Goal: Information Seeking & Learning: Learn about a topic

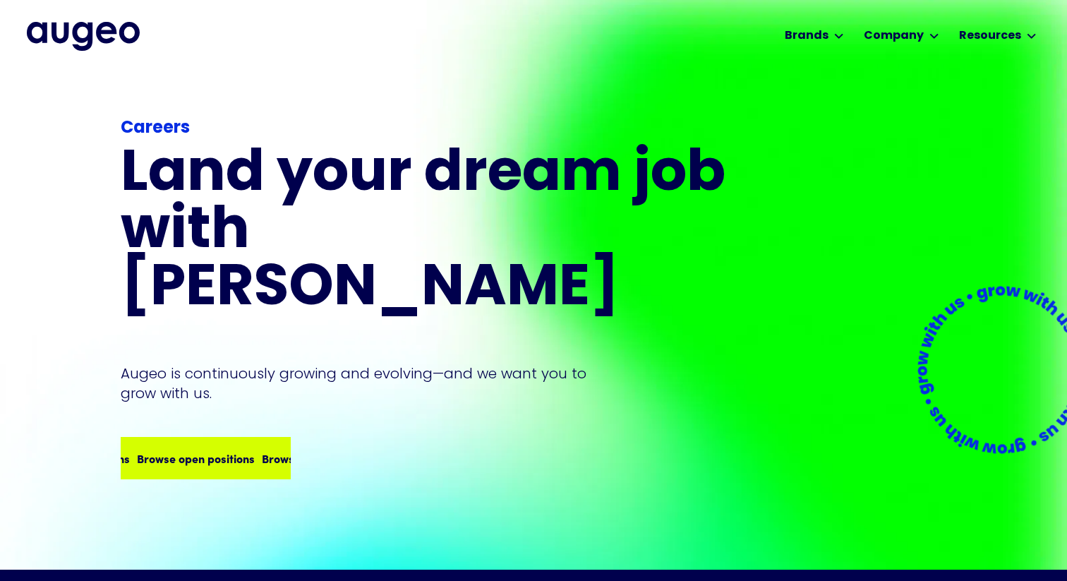
click at [249, 449] on div "Browse open positions" at bounding box center [204, 457] width 118 height 17
click at [113, 32] on img "home" at bounding box center [83, 36] width 113 height 28
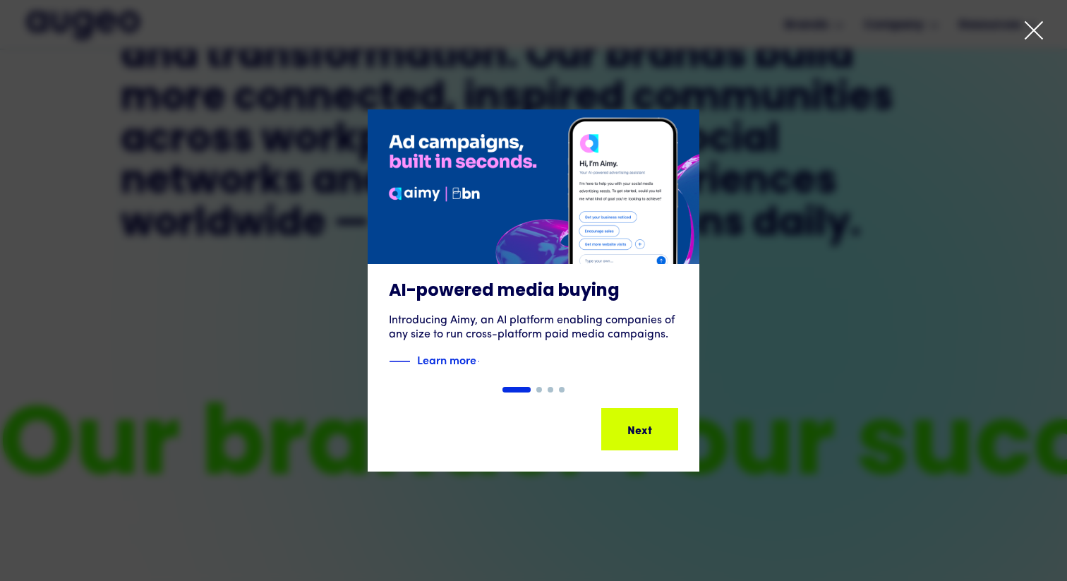
scroll to position [851, 0]
click at [1034, 28] on icon at bounding box center [1033, 30] width 21 height 21
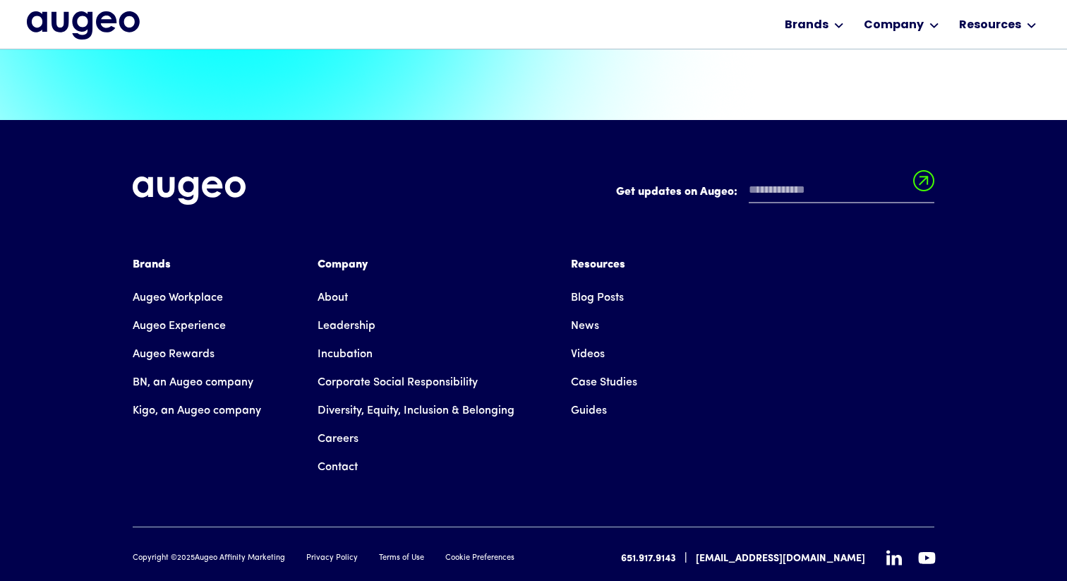
scroll to position [3198, 0]
click at [342, 284] on link "About" at bounding box center [333, 298] width 30 height 28
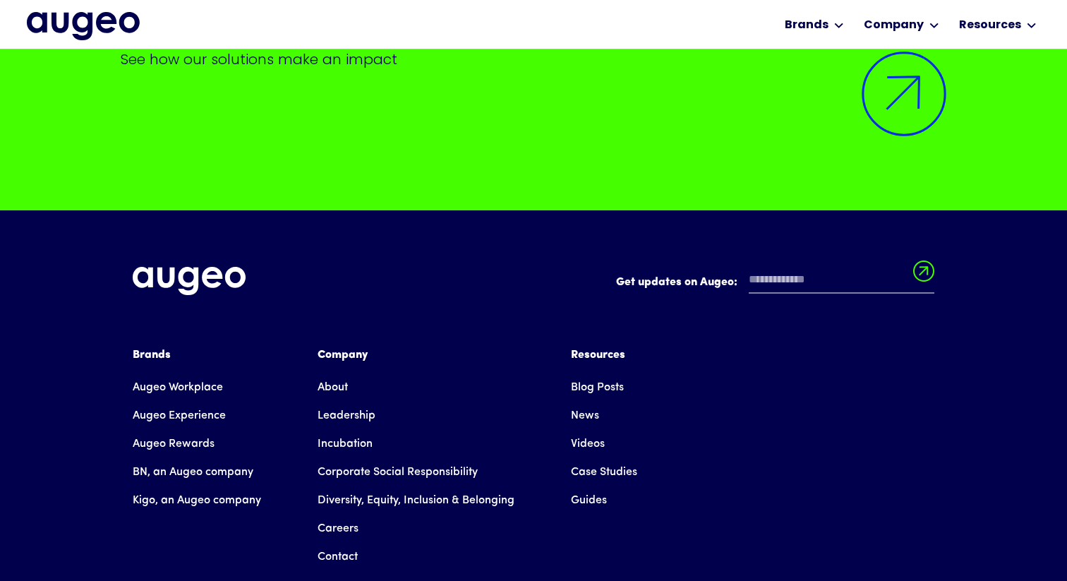
scroll to position [11366, 0]
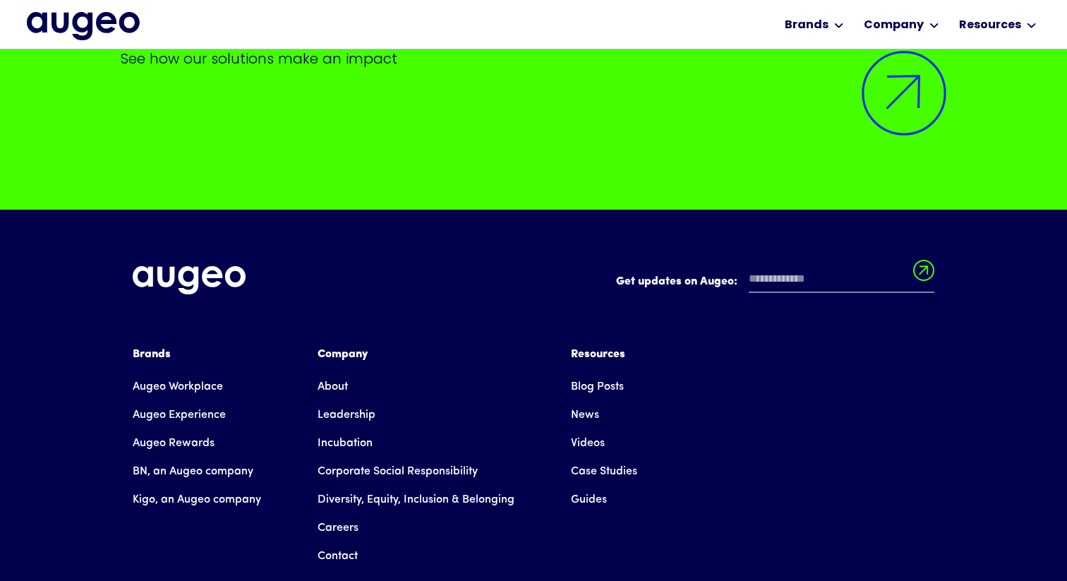
click at [355, 401] on link "Leadership" at bounding box center [347, 415] width 58 height 28
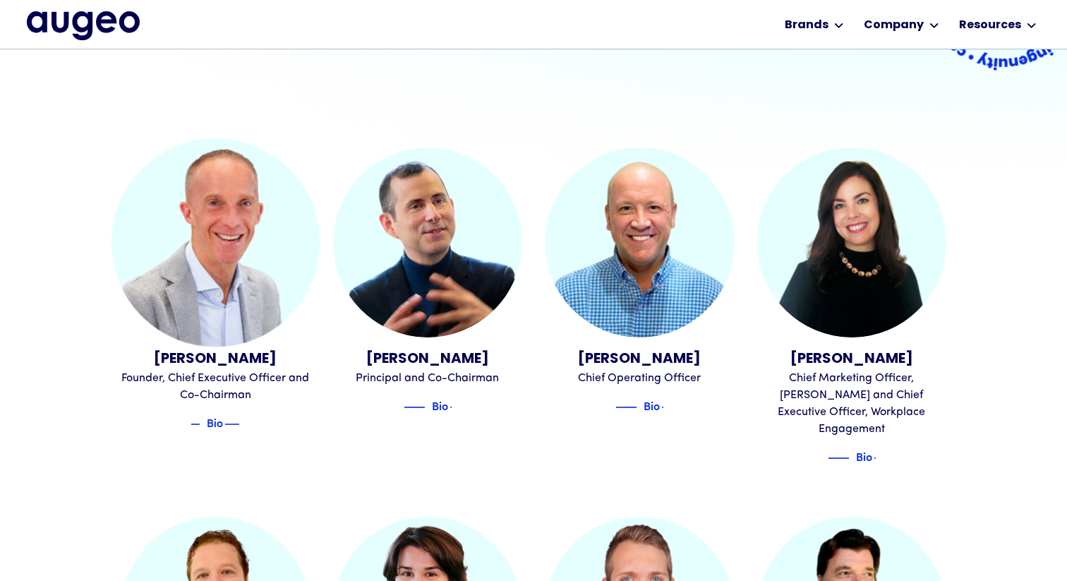
scroll to position [366, 0]
click at [225, 418] on img at bounding box center [220, 424] width 21 height 17
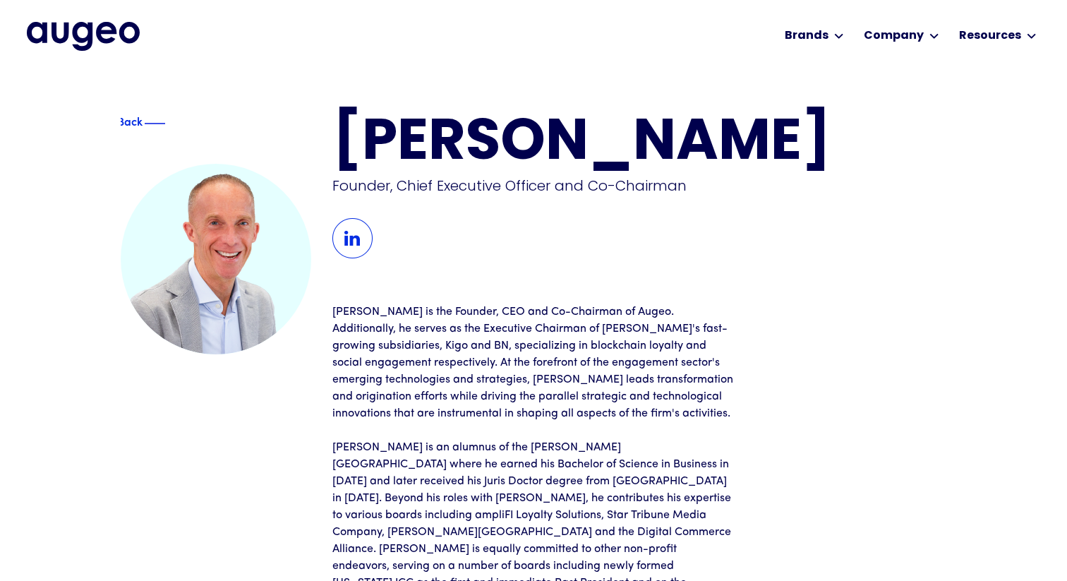
click at [78, 42] on img "home" at bounding box center [83, 36] width 113 height 28
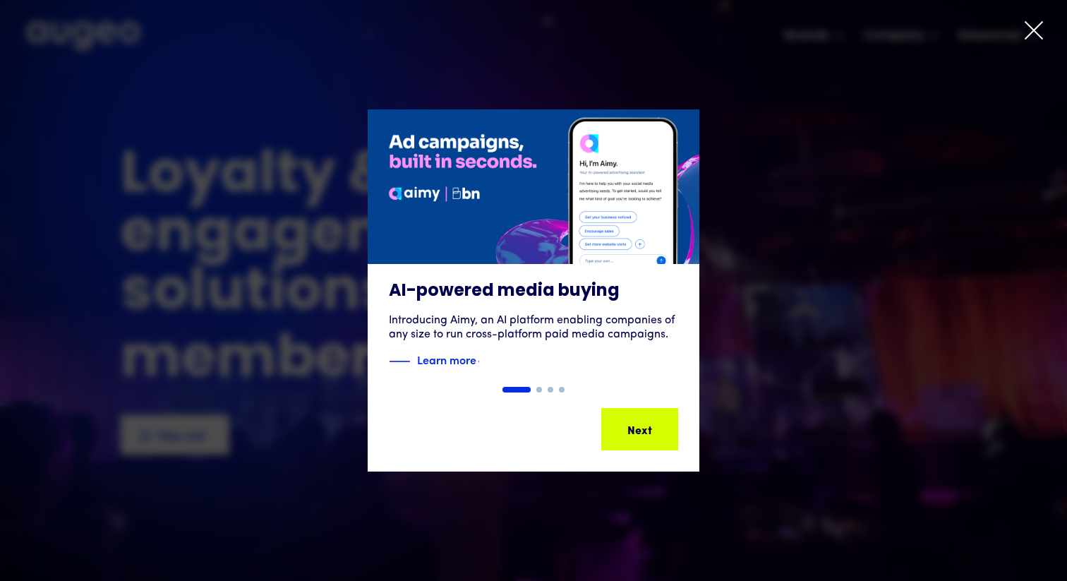
click at [1042, 32] on icon at bounding box center [1033, 30] width 21 height 21
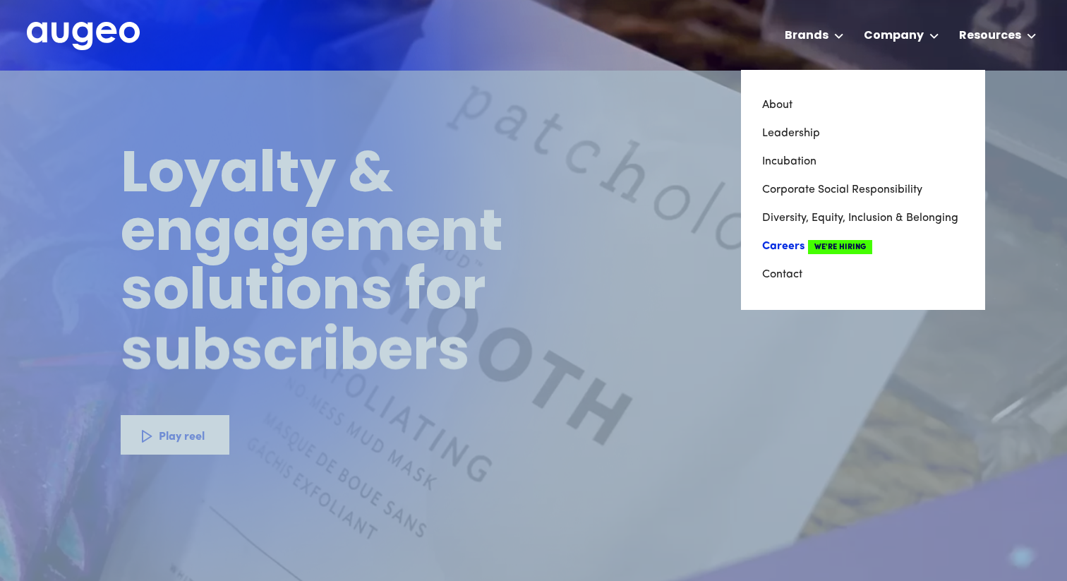
click at [792, 242] on link "Careers We're Hiring" at bounding box center [863, 246] width 202 height 28
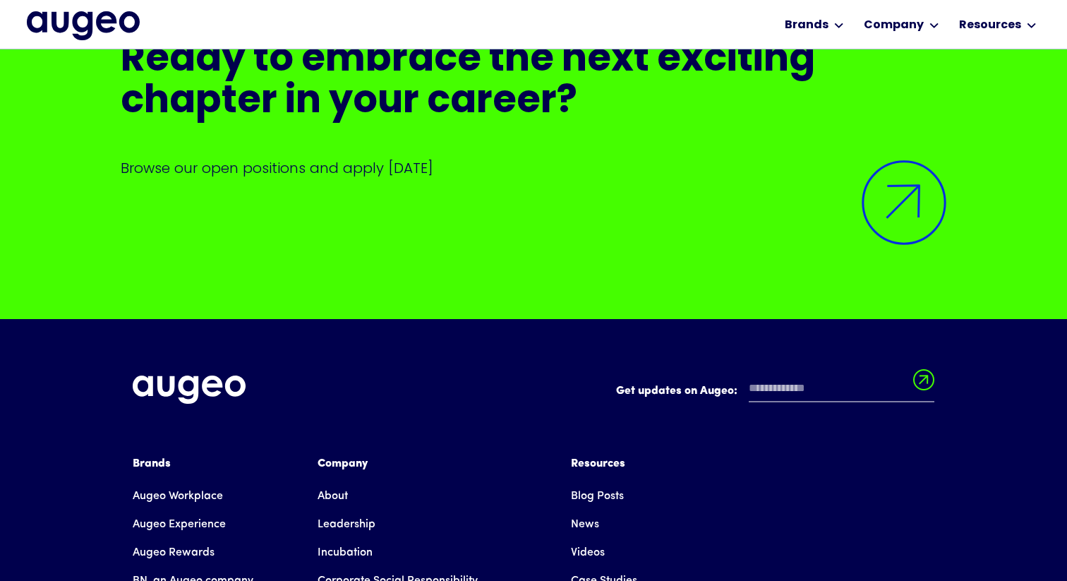
scroll to position [3410, 0]
